Goal: Information Seeking & Learning: Find specific fact

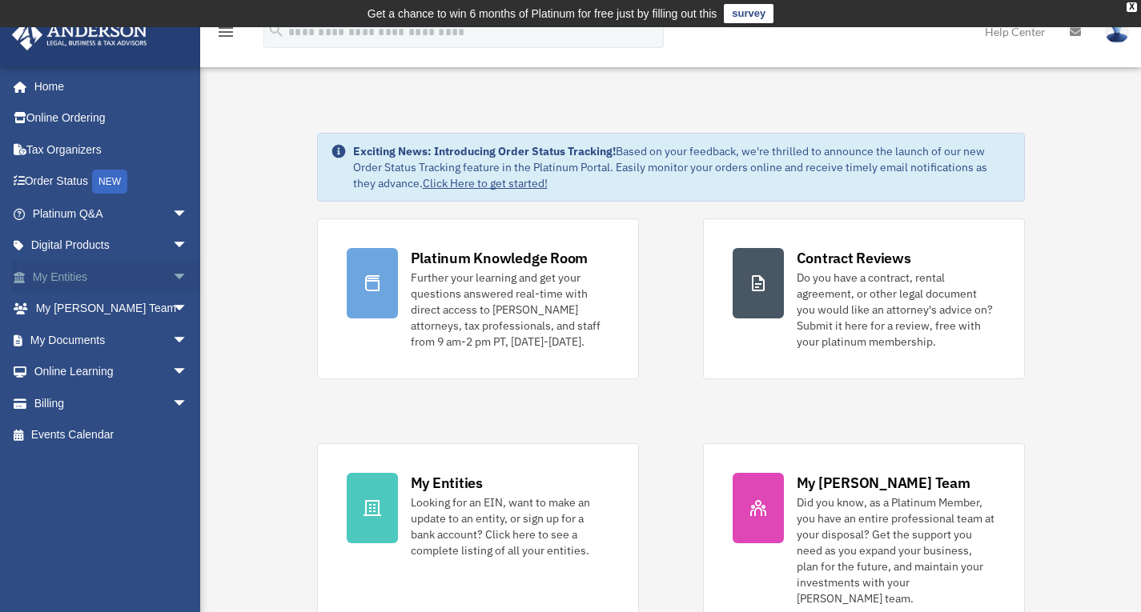
click at [54, 268] on link "My Entities arrow_drop_down" at bounding box center [111, 277] width 201 height 32
click at [172, 276] on span "arrow_drop_down" at bounding box center [188, 277] width 32 height 33
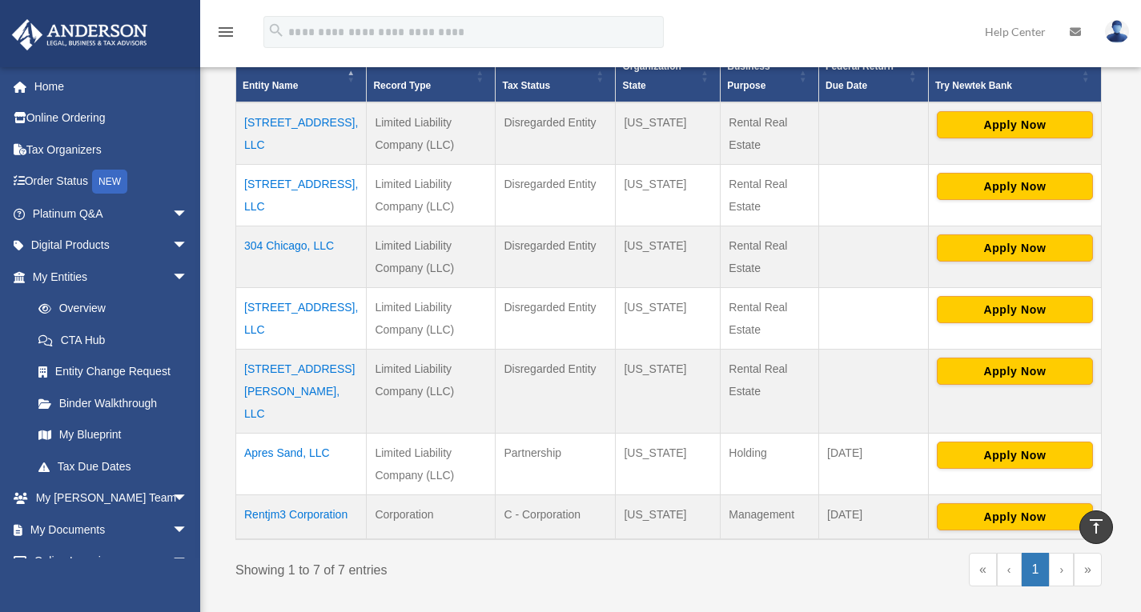
scroll to position [484, 0]
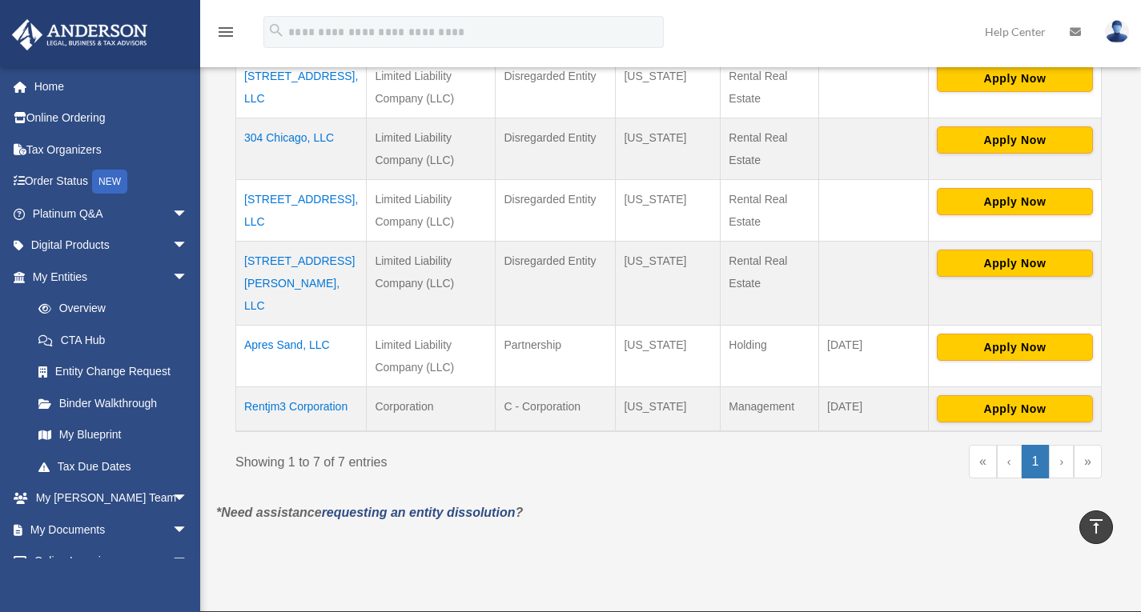
click at [259, 387] on td "Rentjm3 Corporation" at bounding box center [301, 409] width 130 height 45
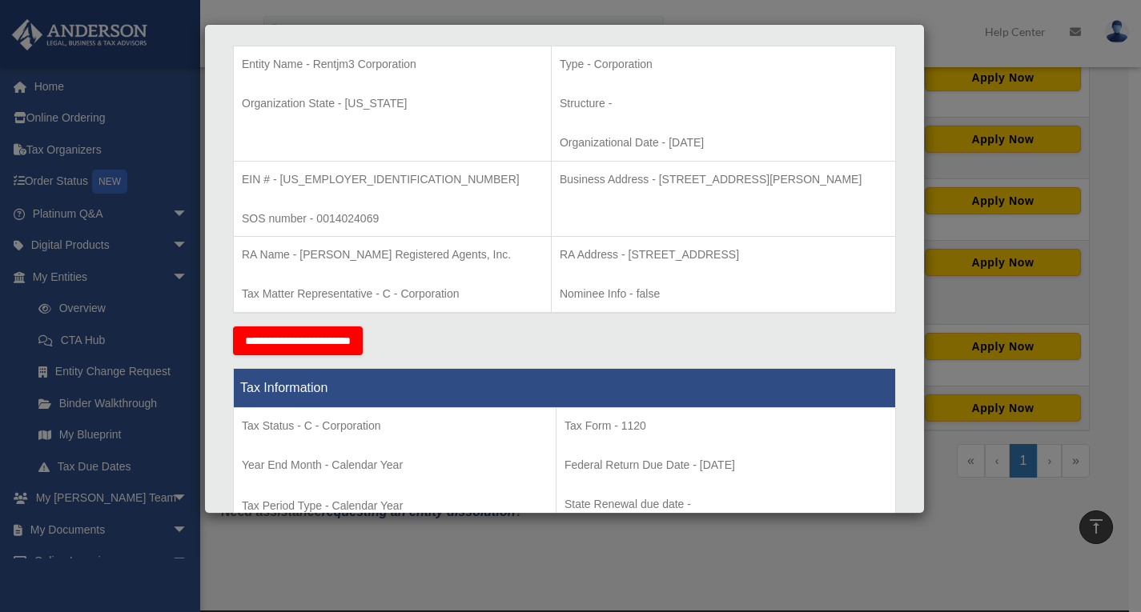
scroll to position [349, 0]
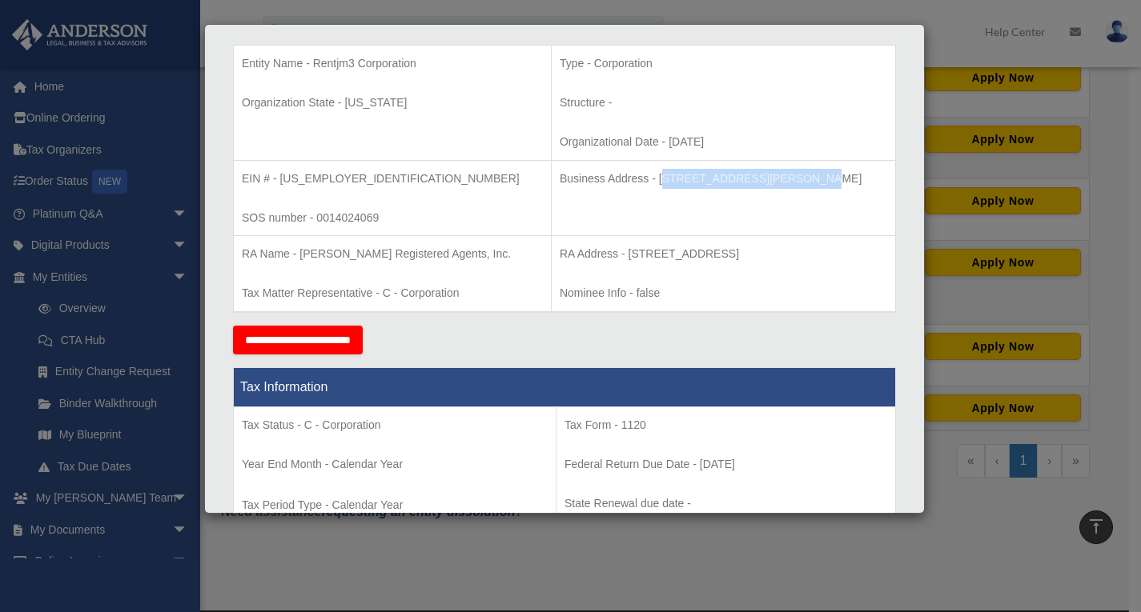
drag, startPoint x: 603, startPoint y: 178, endPoint x: 738, endPoint y: 183, distance: 135.4
click at [738, 183] on p "Business Address - [STREET_ADDRESS][PERSON_NAME]" at bounding box center [723, 179] width 327 height 20
copy p "[STREET_ADDRESS][PERSON_NAME],"
click at [825, 172] on p "Business Address - [STREET_ADDRESS][PERSON_NAME]" at bounding box center [723, 179] width 327 height 20
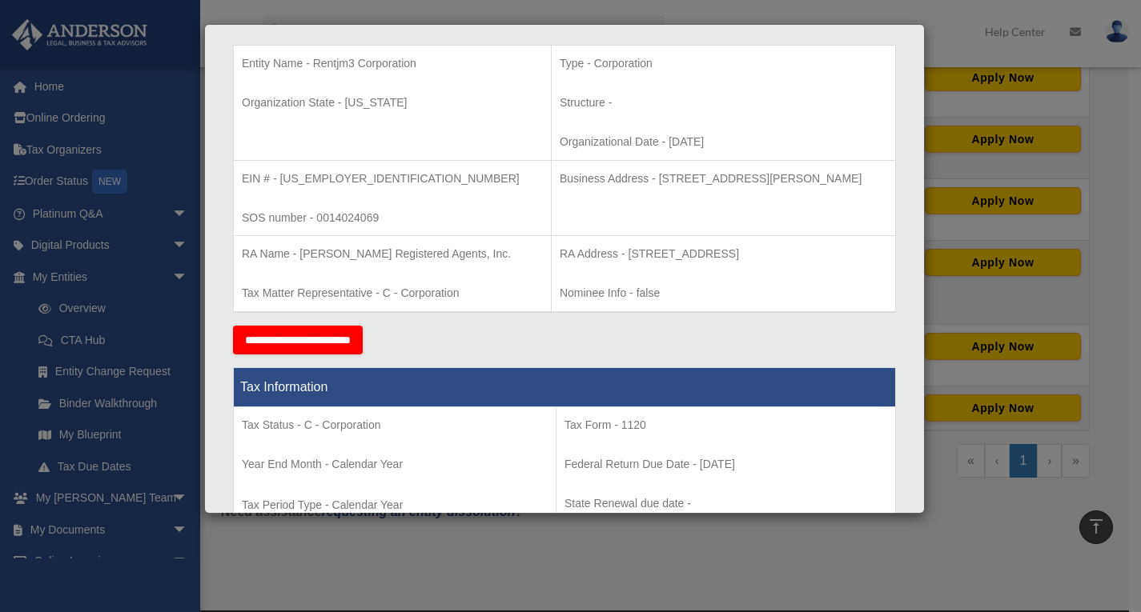
copy p "89121"
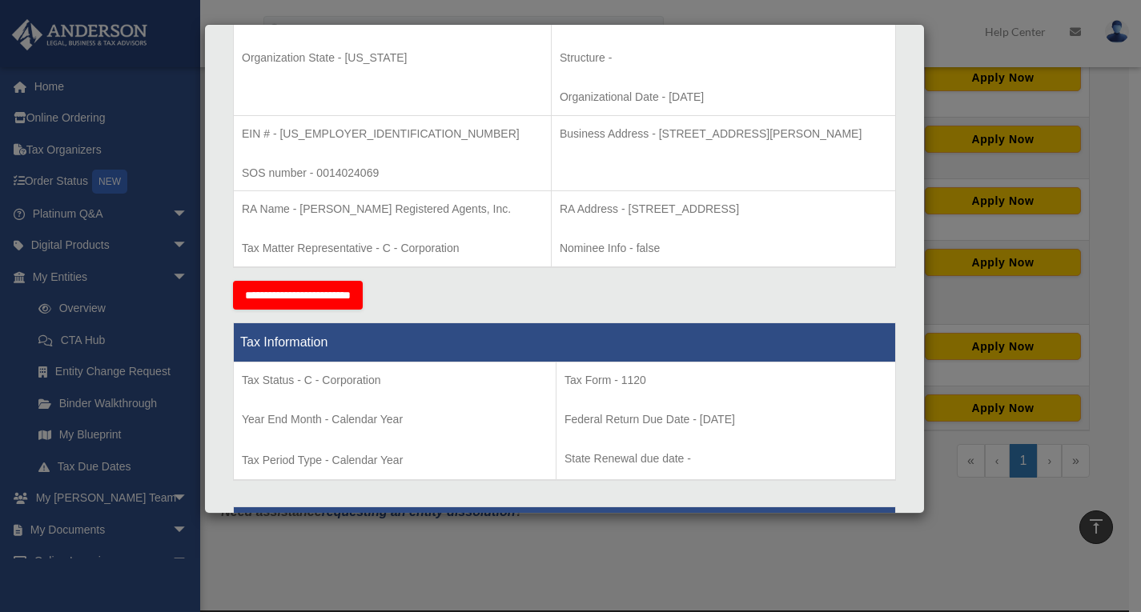
scroll to position [365, 0]
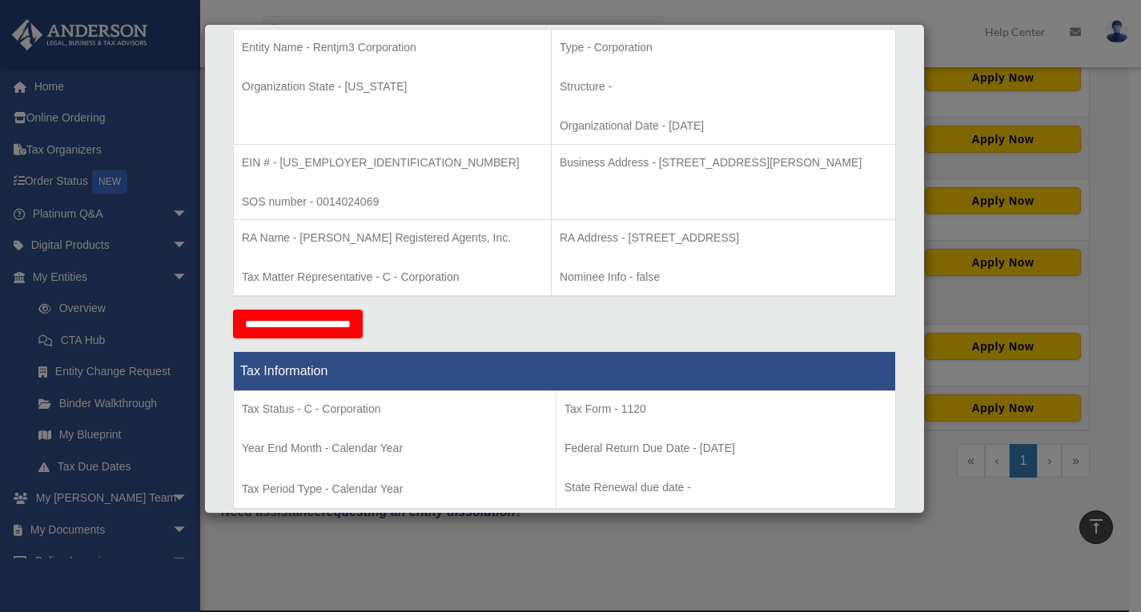
click at [718, 166] on p "Business Address - [STREET_ADDRESS][PERSON_NAME]" at bounding box center [723, 163] width 327 height 20
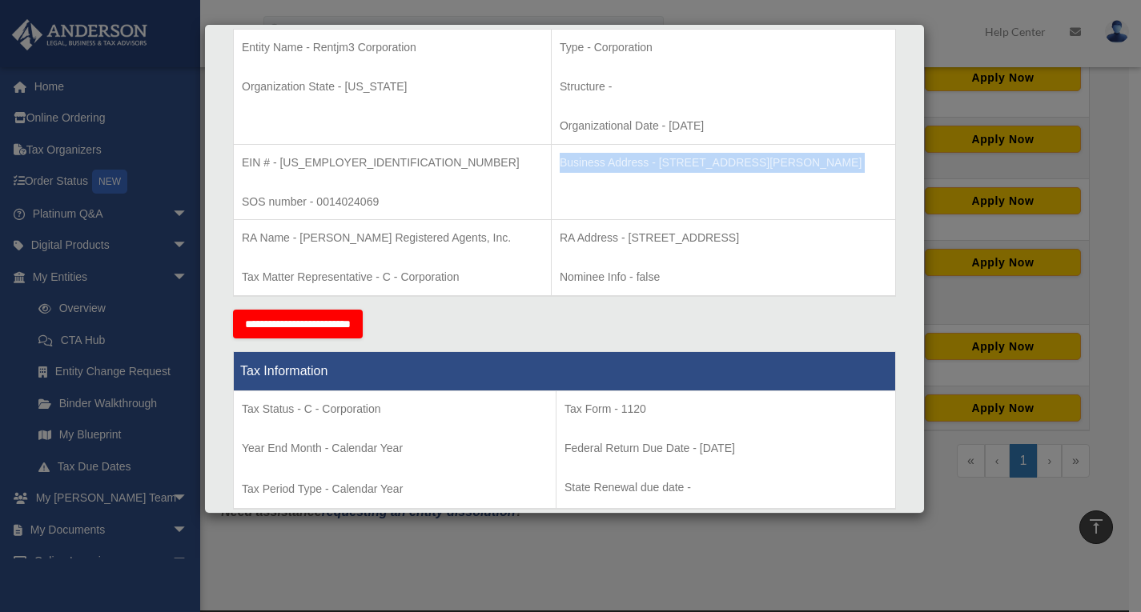
click at [718, 166] on p "Business Address - [STREET_ADDRESS][PERSON_NAME]" at bounding box center [723, 163] width 327 height 20
copy tbody "Business Address - [STREET_ADDRESS][PERSON_NAME]"
